Goal: Task Accomplishment & Management: Use online tool/utility

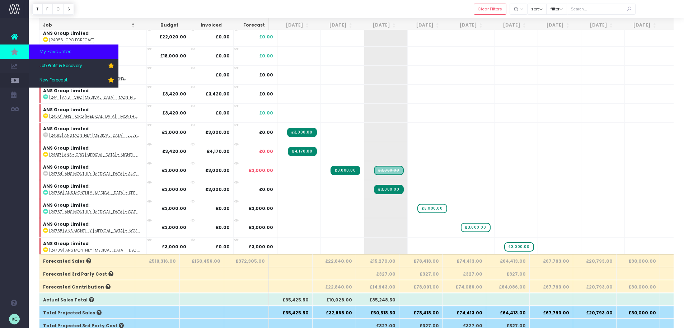
click at [14, 49] on icon at bounding box center [14, 52] width 7 height 8
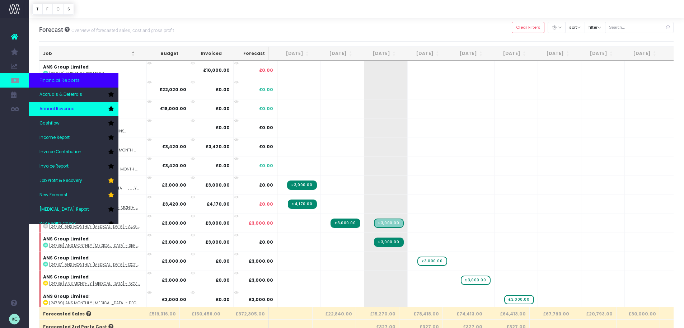
click at [69, 108] on span "Annual Revenue" at bounding box center [56, 109] width 35 height 6
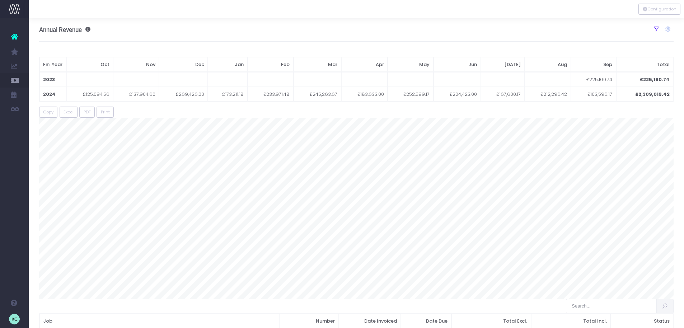
click at [656, 32] on icon at bounding box center [656, 29] width 6 height 6
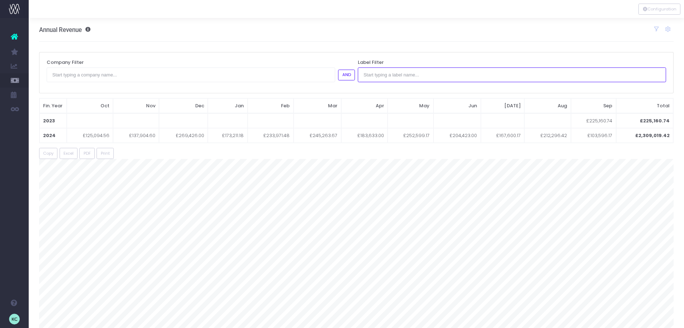
click at [392, 74] on input "text" at bounding box center [512, 74] width 308 height 14
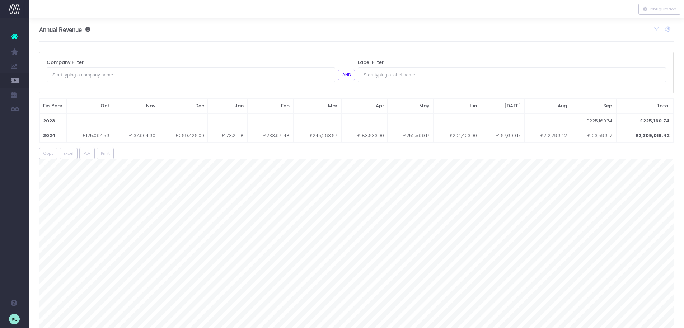
drag, startPoint x: 263, startPoint y: 84, endPoint x: 263, endPoint y: 80, distance: 4.3
click at [263, 84] on div "Company Filter AND" at bounding box center [200, 72] width 311 height 29
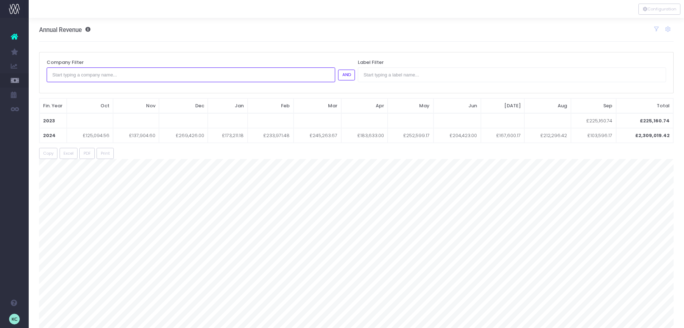
click at [263, 77] on input "text" at bounding box center [191, 74] width 288 height 14
type input "fr"
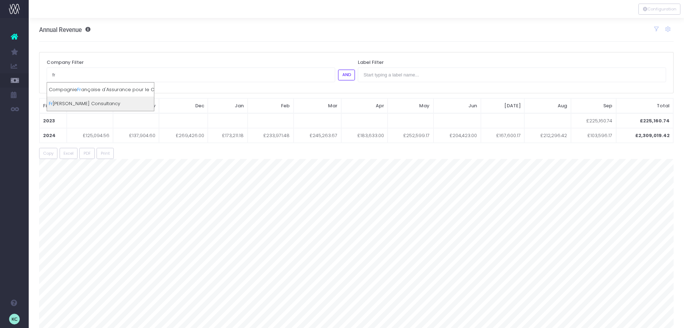
click at [122, 104] on div "Fr azer-Nash Consultancy" at bounding box center [100, 103] width 107 height 14
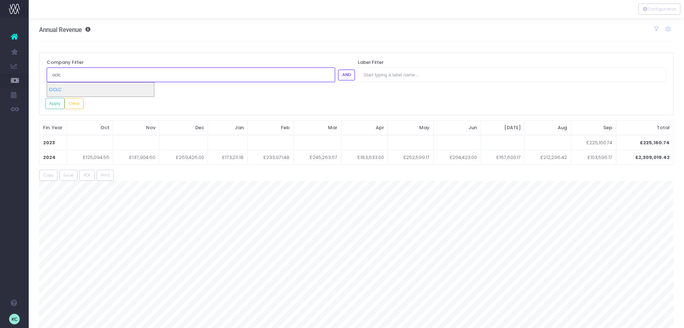
type input "oclc"
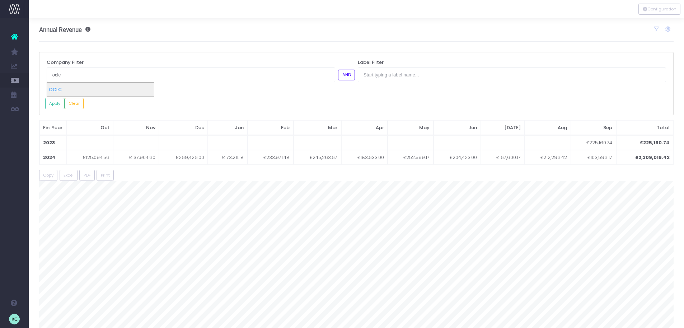
click at [126, 86] on div "OCLC" at bounding box center [100, 89] width 107 height 14
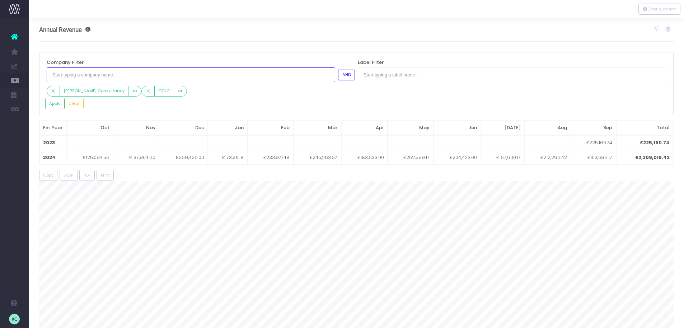
click at [114, 76] on input "text" at bounding box center [191, 74] width 288 height 14
type input "owkin"
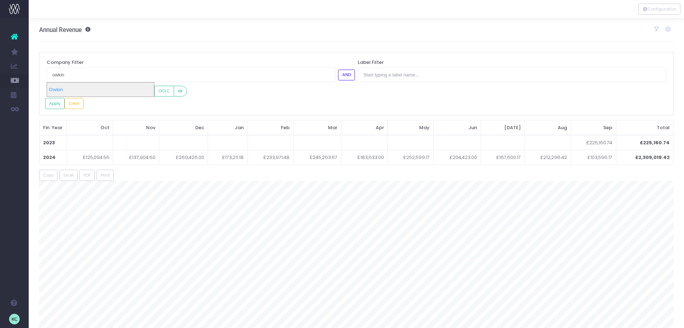
click at [114, 86] on div "Owkin" at bounding box center [100, 89] width 107 height 14
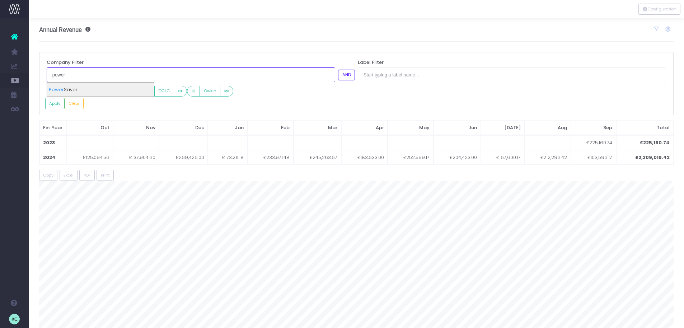
type input "power"
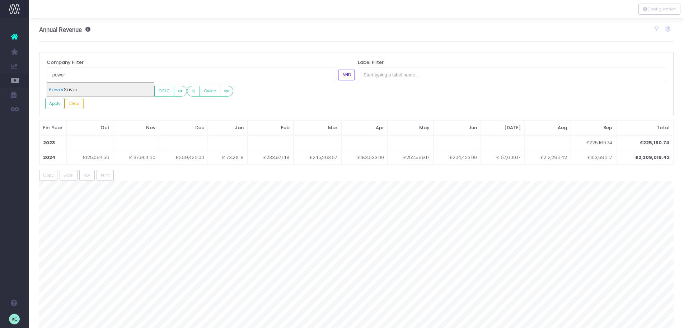
click at [112, 89] on div "Power Saver" at bounding box center [100, 89] width 107 height 14
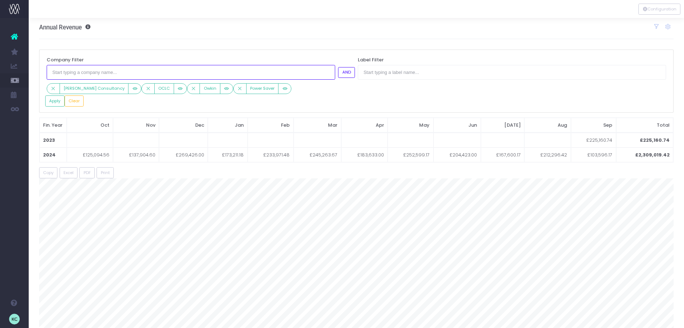
click at [134, 74] on input "text" at bounding box center [191, 72] width 288 height 14
type input "talk"
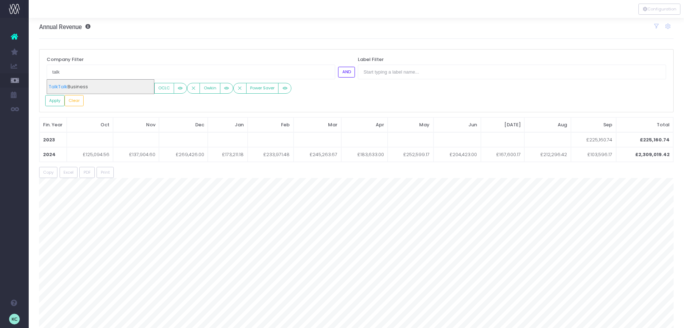
click at [124, 84] on div "Talk Talk Business" at bounding box center [100, 87] width 107 height 14
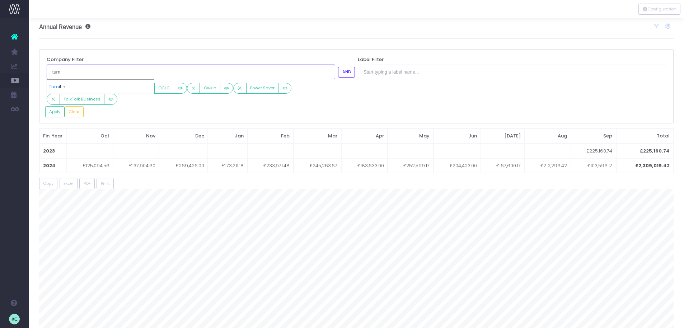
type input "turn"
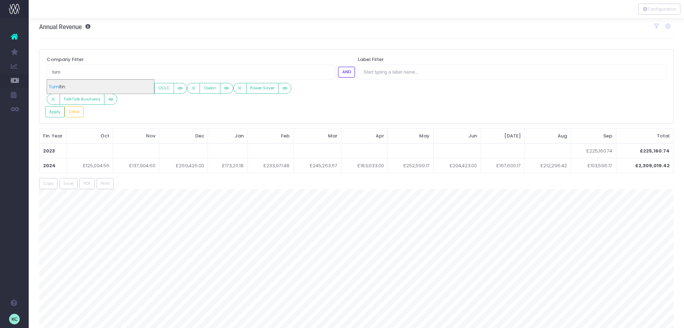
click at [121, 88] on div "Turn itin" at bounding box center [100, 87] width 107 height 14
type input "tpx"
click at [108, 90] on div "TPX impact" at bounding box center [100, 87] width 107 height 14
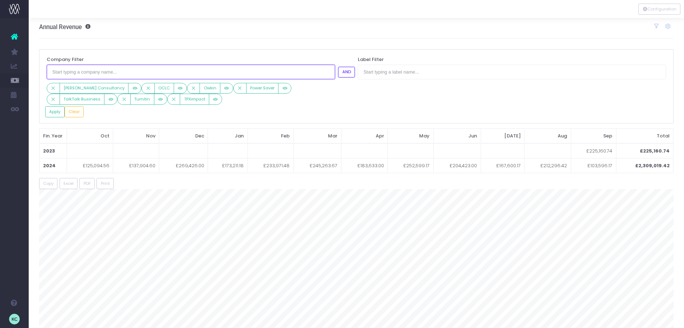
click at [89, 71] on input "text" at bounding box center [191, 72] width 288 height 14
type input "vvb"
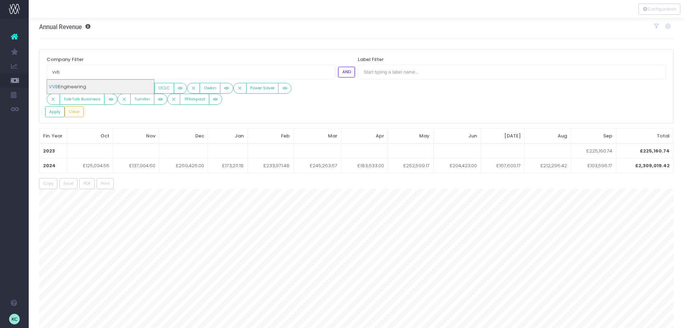
click at [85, 83] on div "VVB Engineering" at bounding box center [100, 87] width 107 height 14
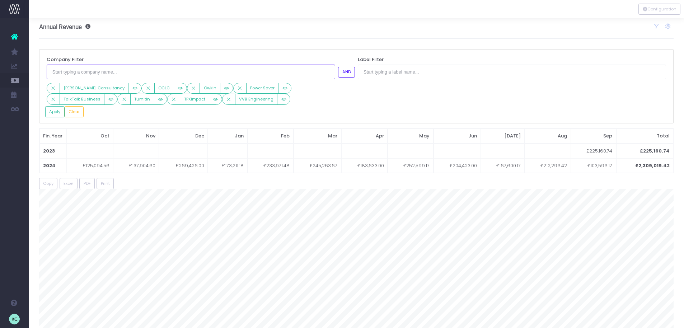
click at [88, 74] on input "text" at bounding box center [191, 72] width 288 height 14
type input "ans"
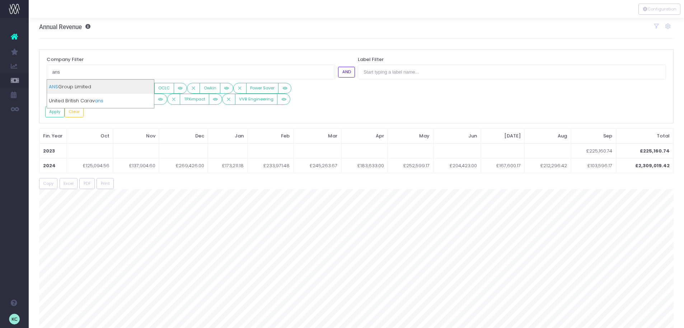
click at [86, 82] on div "ANS Group Limited" at bounding box center [100, 87] width 107 height 14
